Goal: Check status: Check status

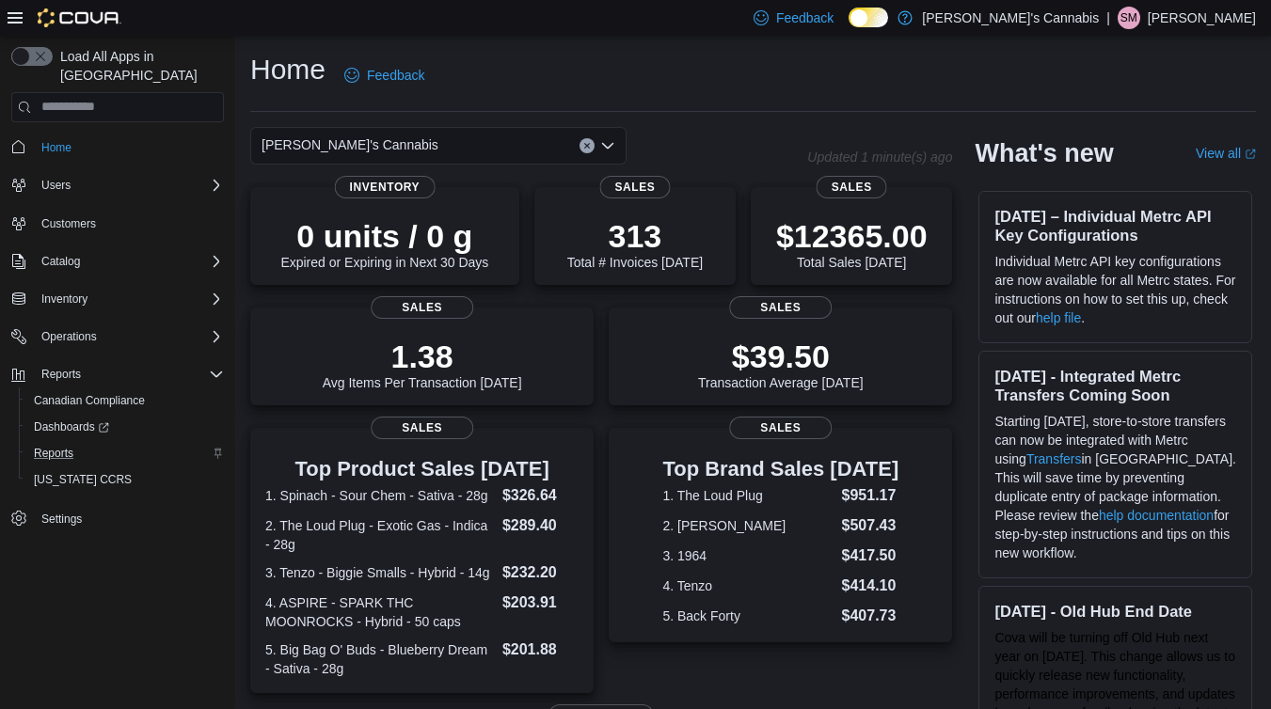
click at [89, 442] on div "Reports" at bounding box center [125, 453] width 198 height 23
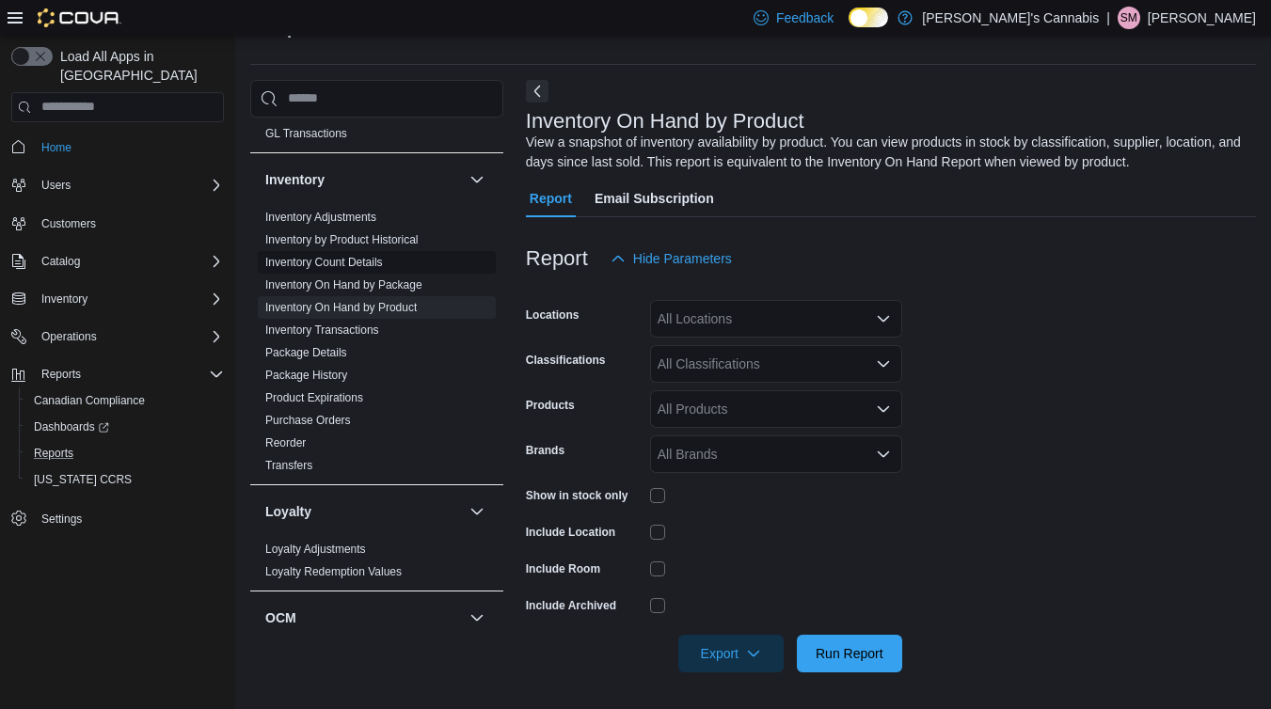
scroll to position [567, 0]
click at [394, 280] on link "Inventory On Hand by Package" at bounding box center [343, 281] width 157 height 13
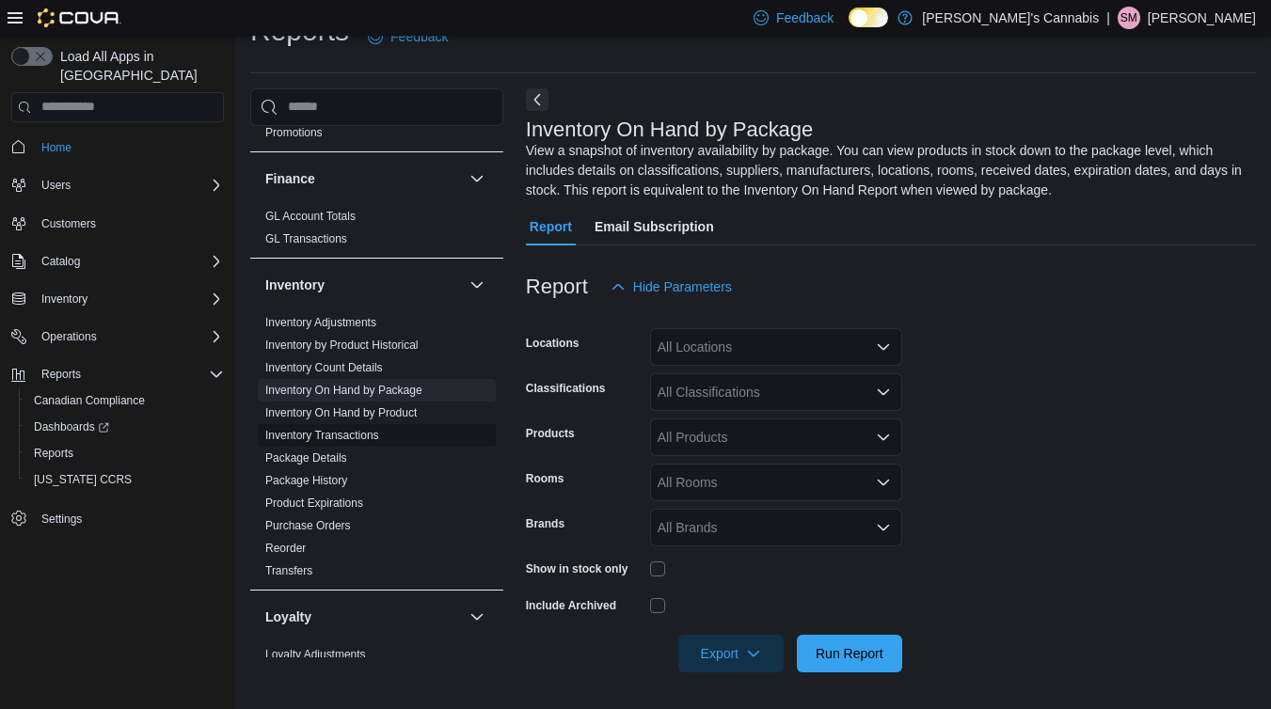
scroll to position [465, 0]
click at [329, 484] on link "Package History" at bounding box center [306, 482] width 82 height 13
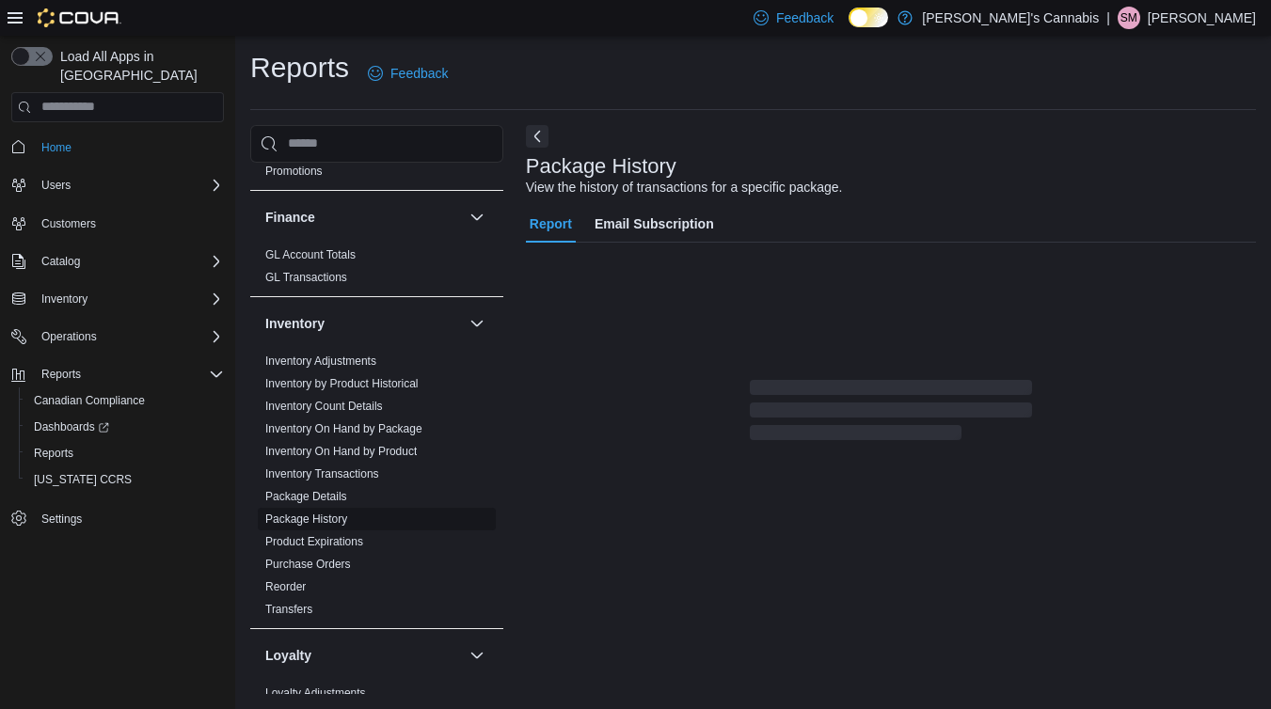
scroll to position [2, 0]
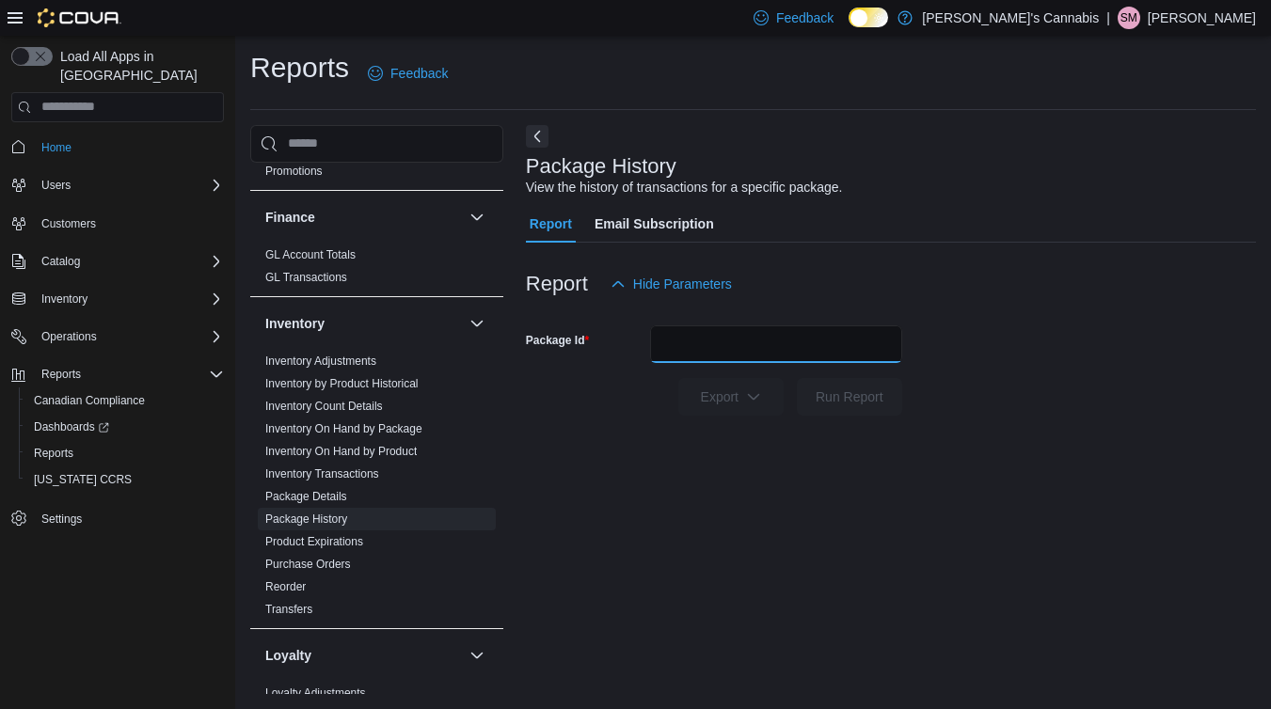
click at [742, 350] on input "Package Id" at bounding box center [776, 345] width 252 height 38
paste input "******"
type input "******"
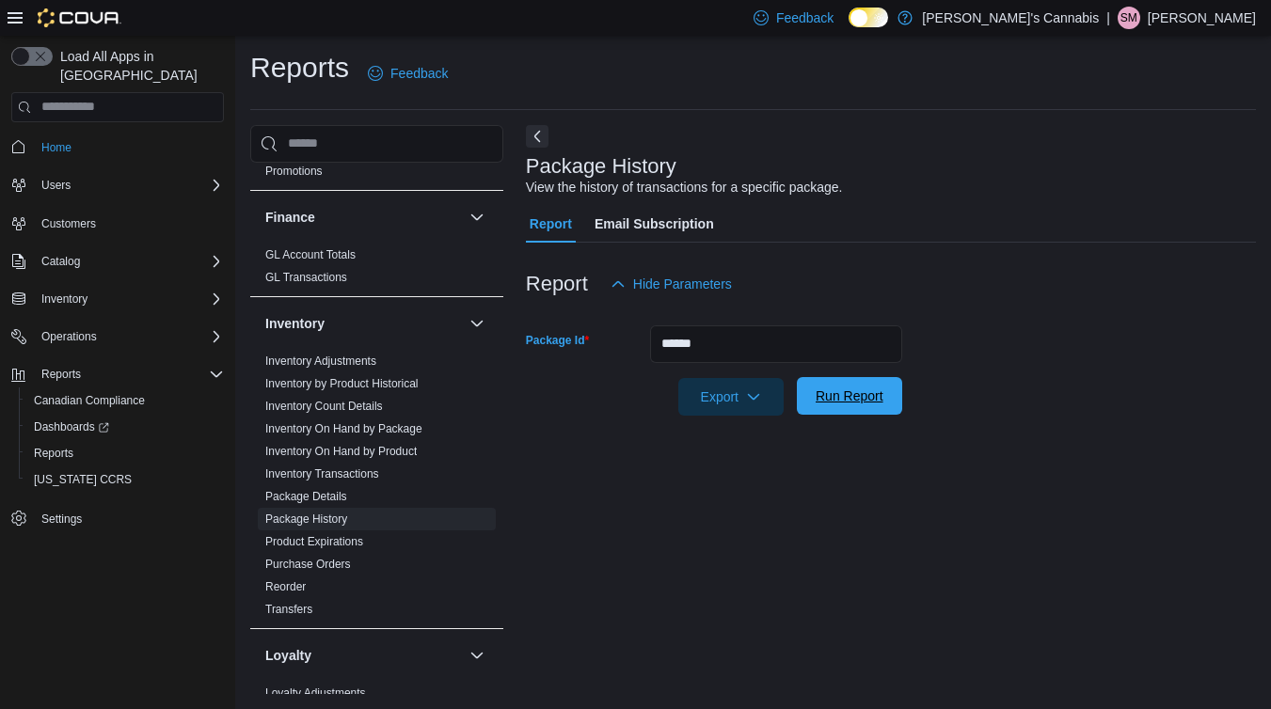
click at [870, 399] on span "Run Report" at bounding box center [850, 396] width 68 height 19
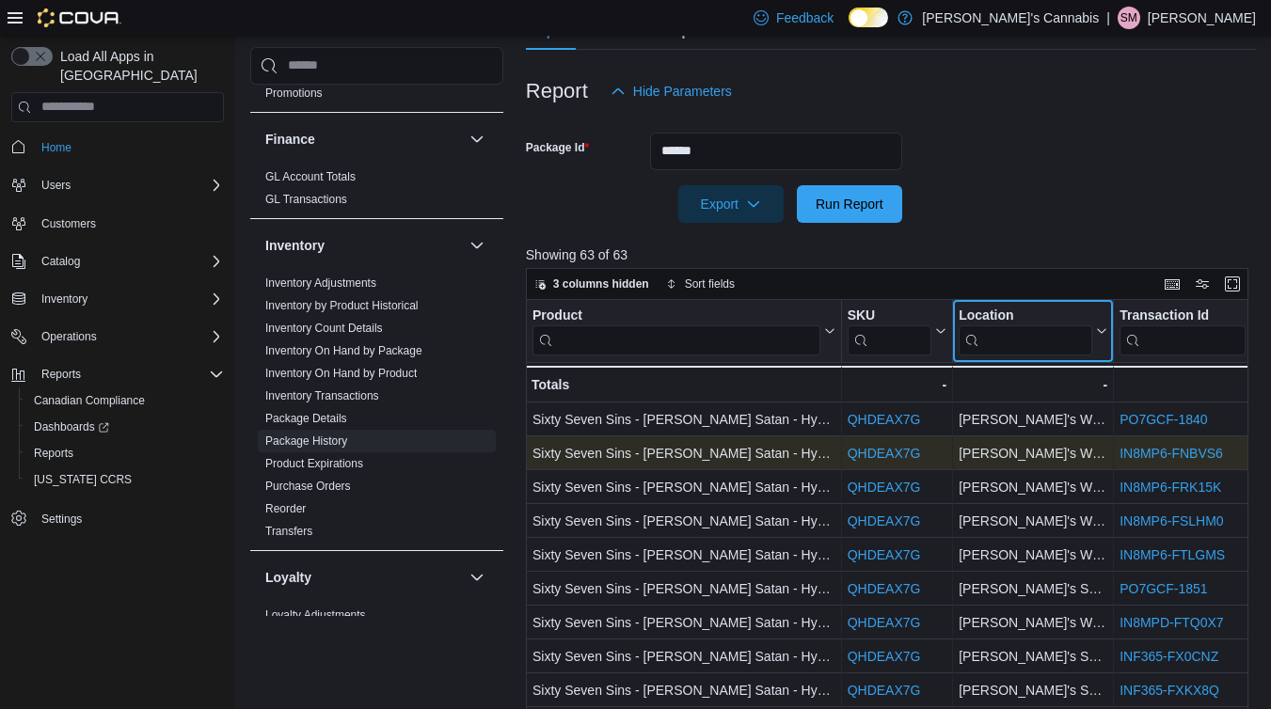
click at [1010, 311] on div "Location" at bounding box center [1026, 316] width 134 height 18
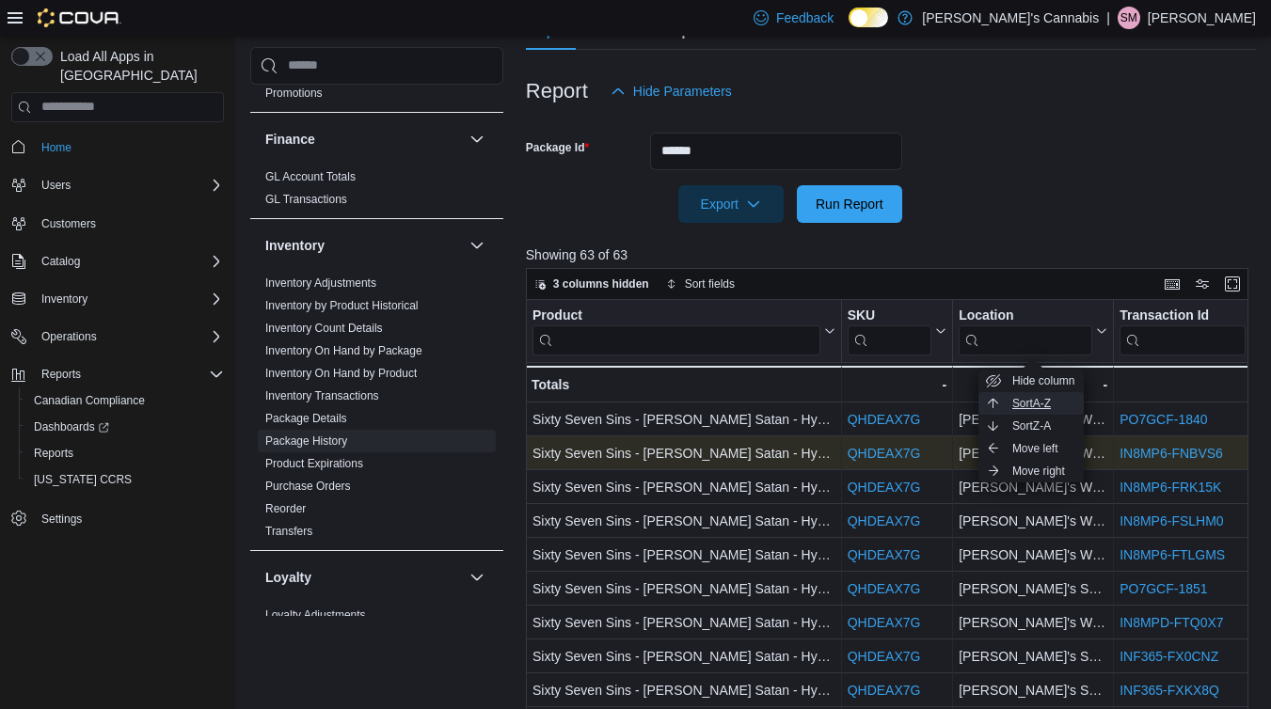
click at [1051, 399] on span "Sort A-Z" at bounding box center [1031, 403] width 39 height 15
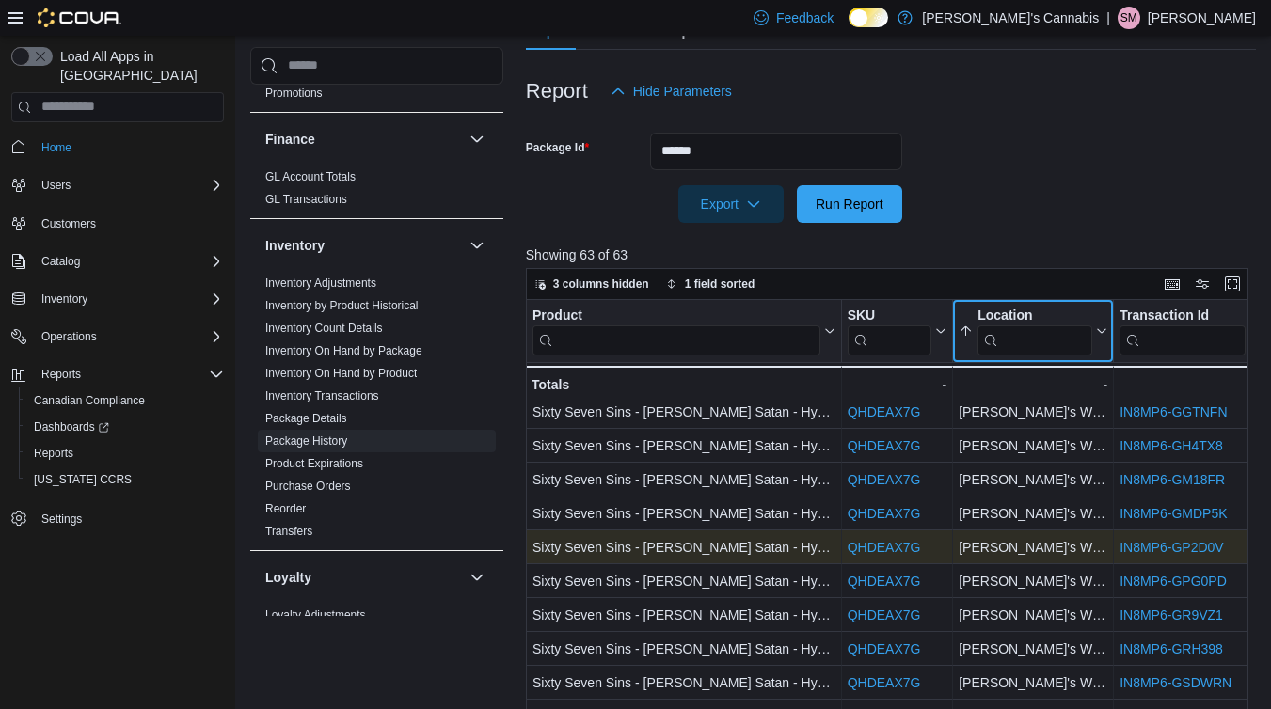
scroll to position [336, 0]
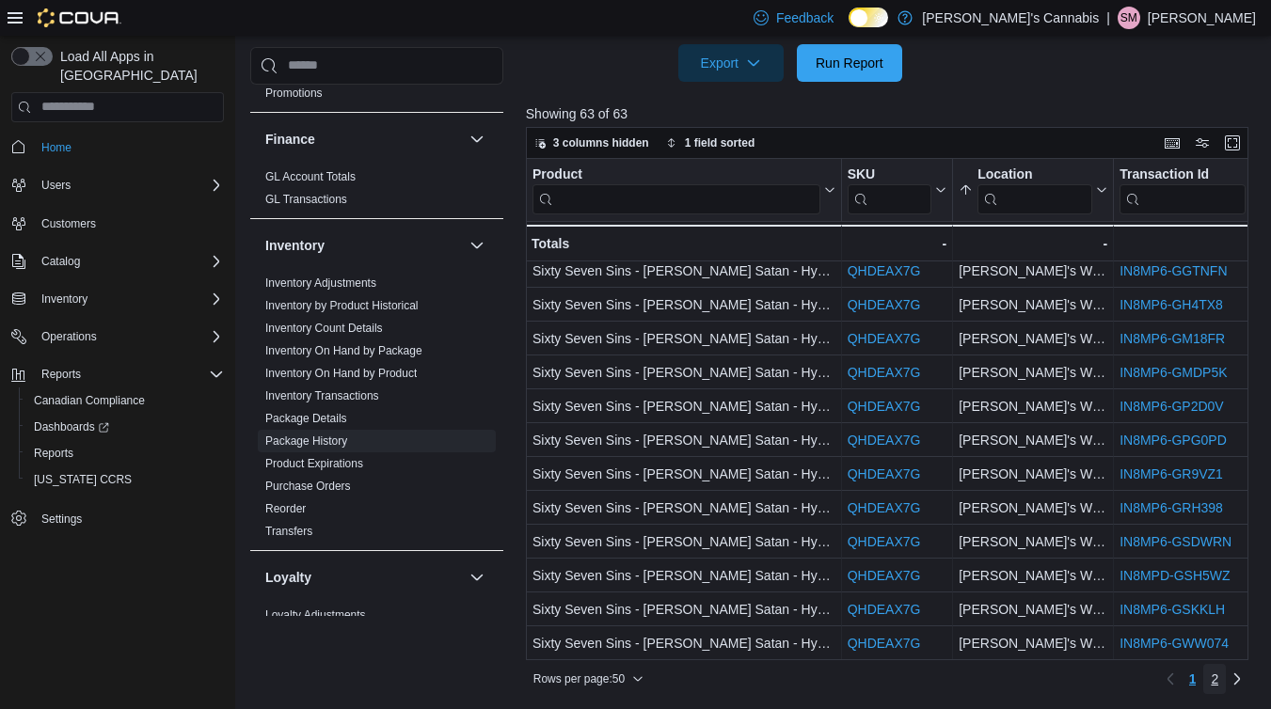
click at [1213, 678] on span "2" at bounding box center [1215, 679] width 8 height 19
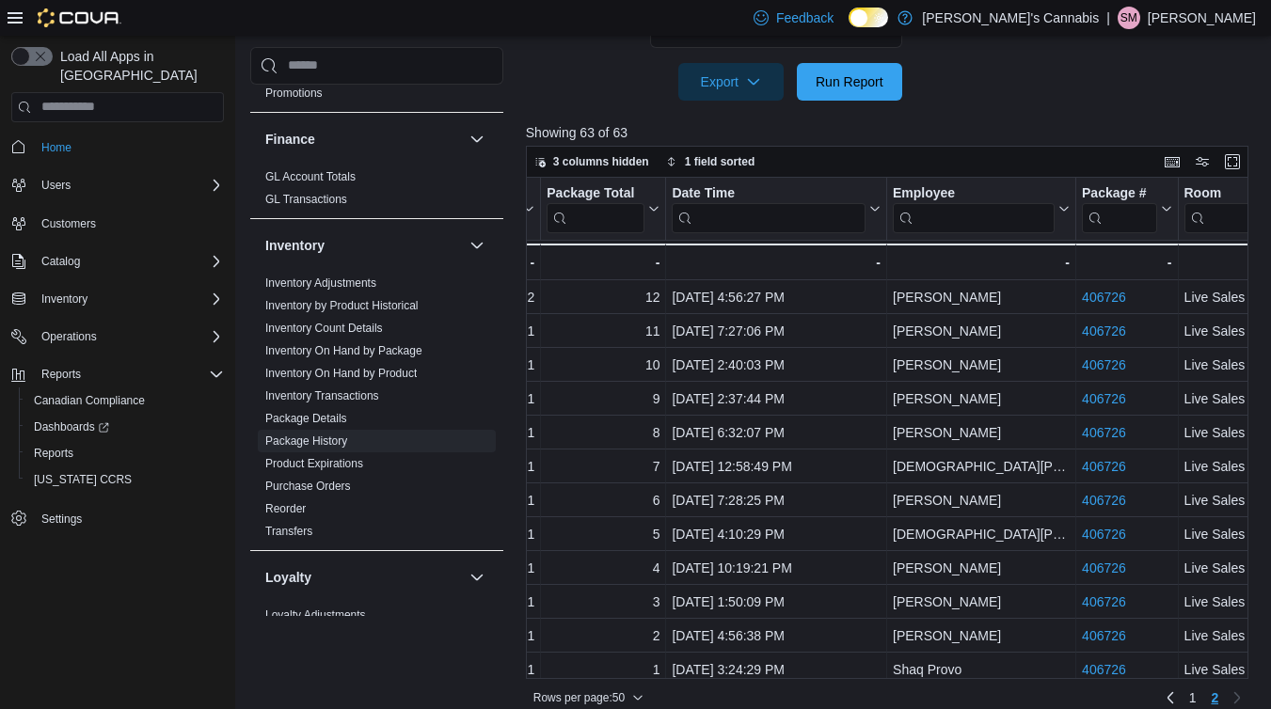
scroll to position [0, 1485]
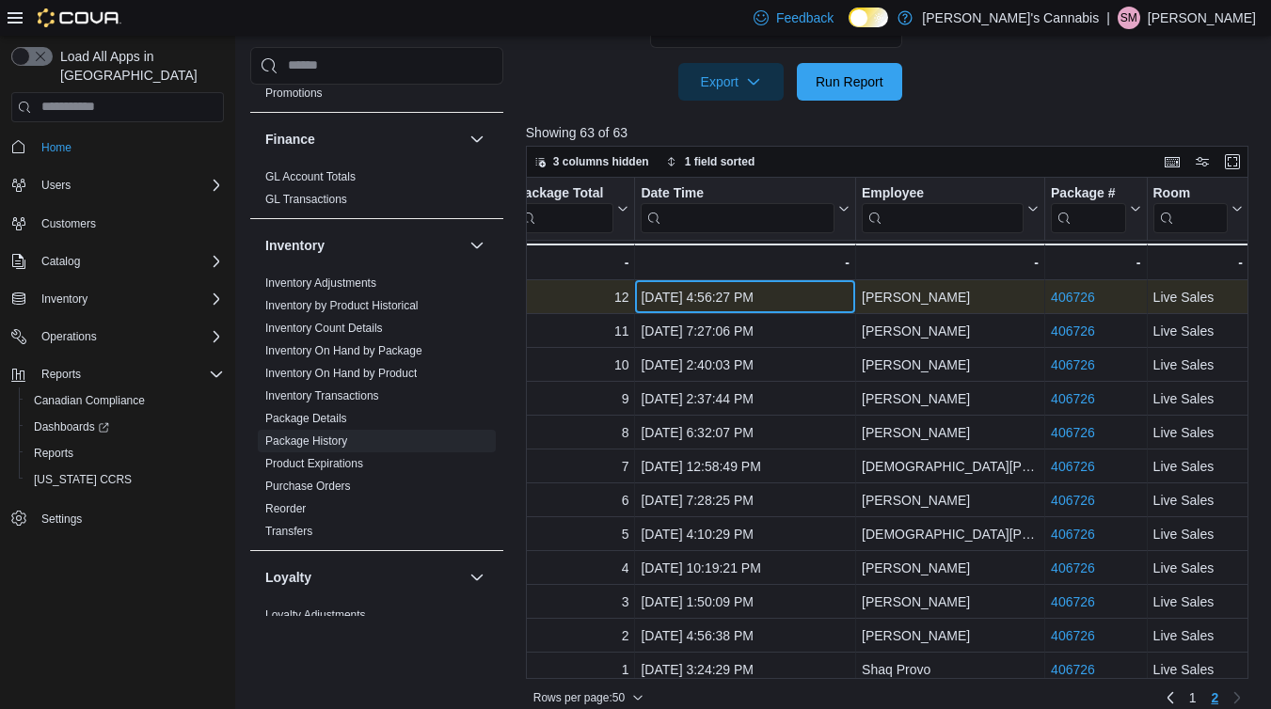
click at [681, 297] on div "Jul 12, 2025, 4:56:27 PM" at bounding box center [745, 297] width 209 height 23
